Goal: Transaction & Acquisition: Purchase product/service

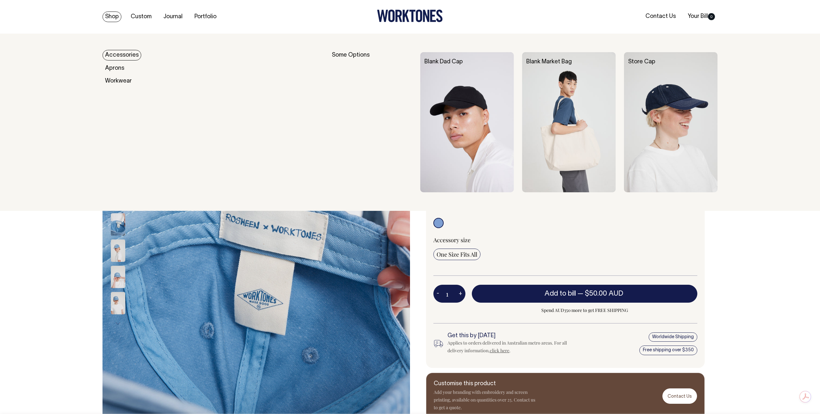
click at [117, 54] on link "Accessories" at bounding box center [121, 55] width 39 height 11
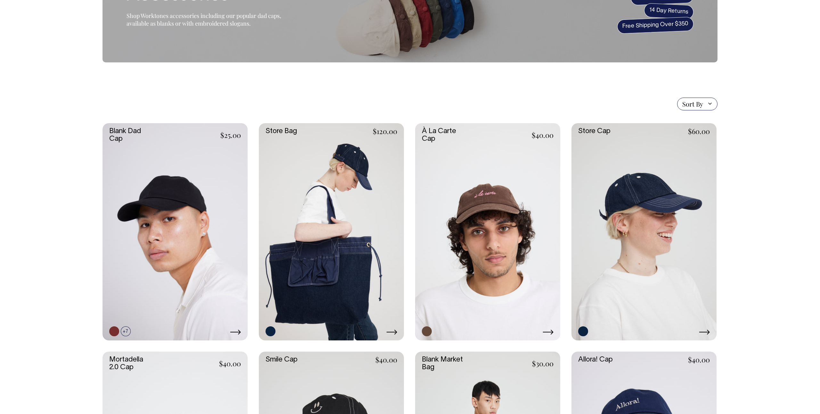
scroll to position [74, 0]
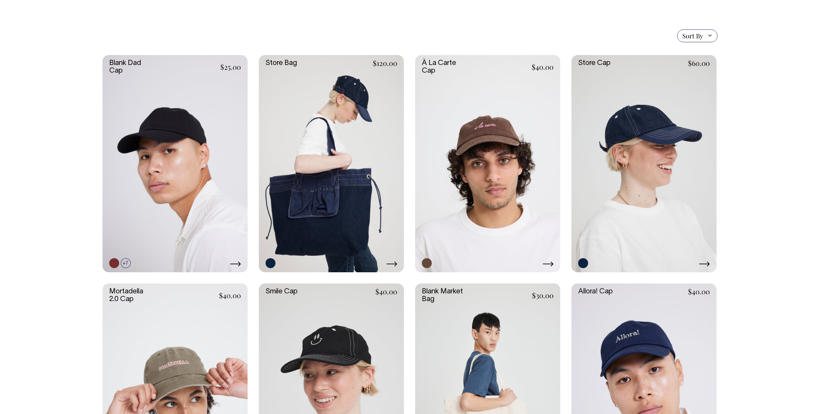
click at [504, 143] on link at bounding box center [487, 164] width 145 height 218
